Goal: Find specific page/section: Find specific page/section

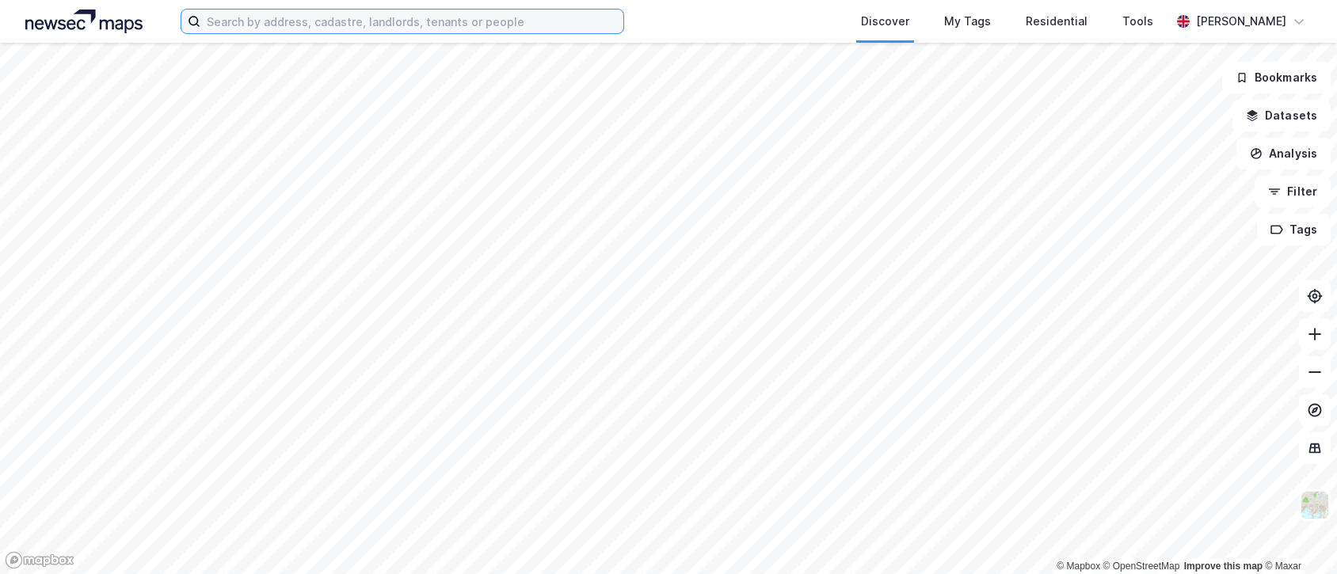
click at [311, 17] on input at bounding box center [411, 22] width 423 height 24
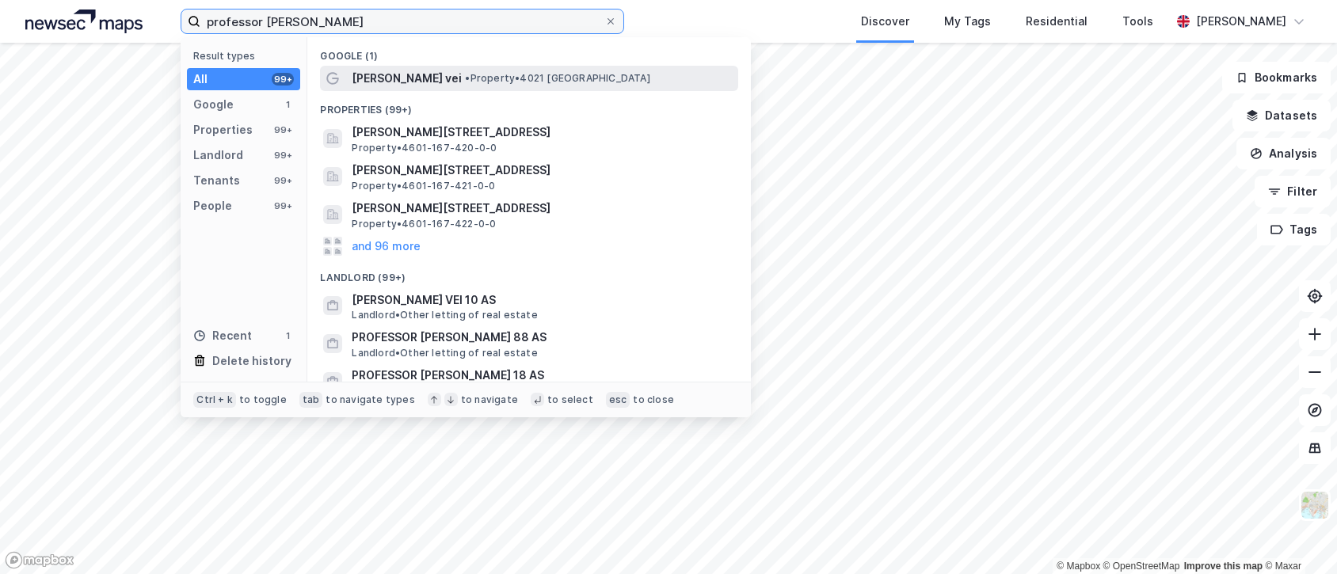
type input "professor [PERSON_NAME]"
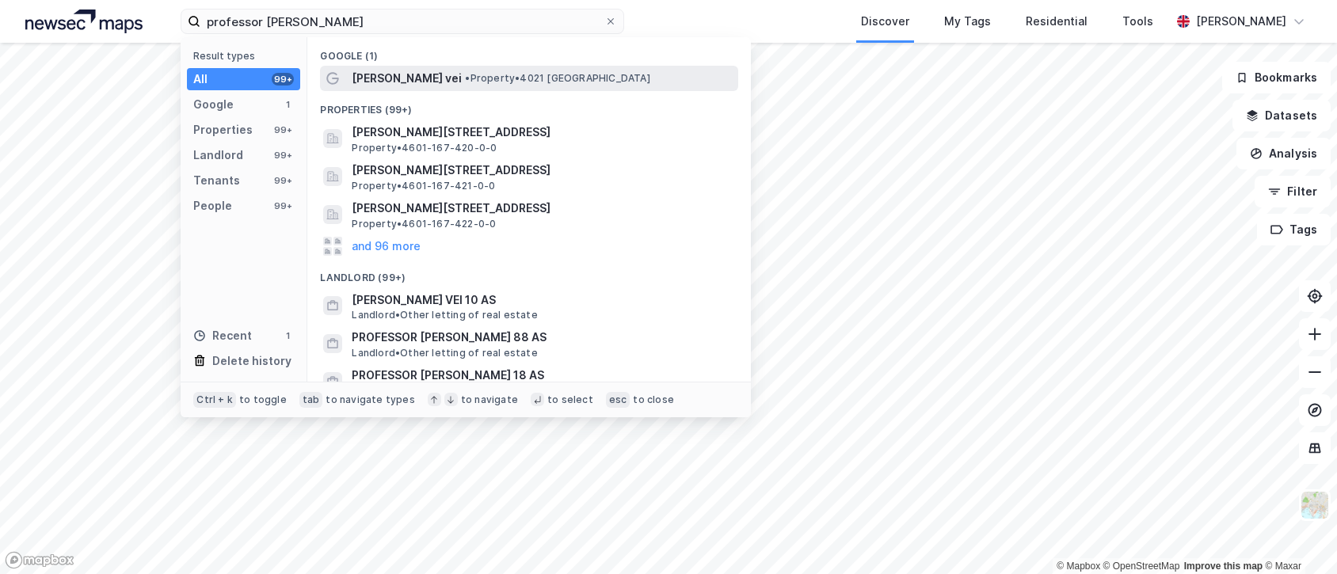
click at [421, 71] on span "[PERSON_NAME] vei" at bounding box center [407, 78] width 110 height 19
